Goal: Navigation & Orientation: Find specific page/section

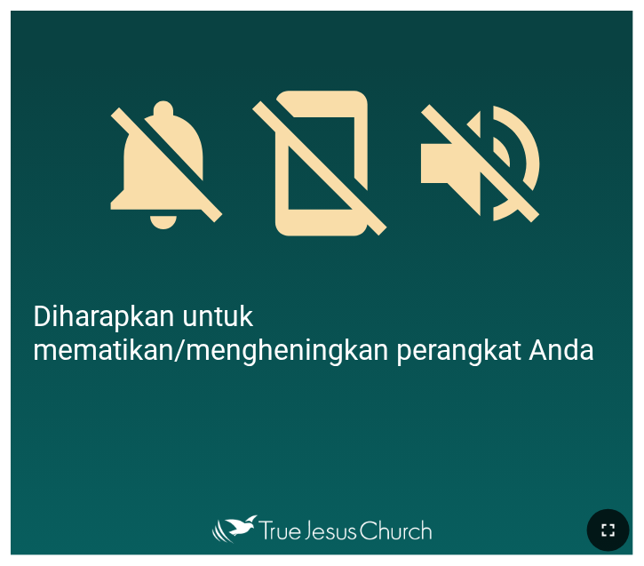
click at [608, 538] on icon "button" at bounding box center [607, 529] width 21 height 21
